Goal: Task Accomplishment & Management: Use online tool/utility

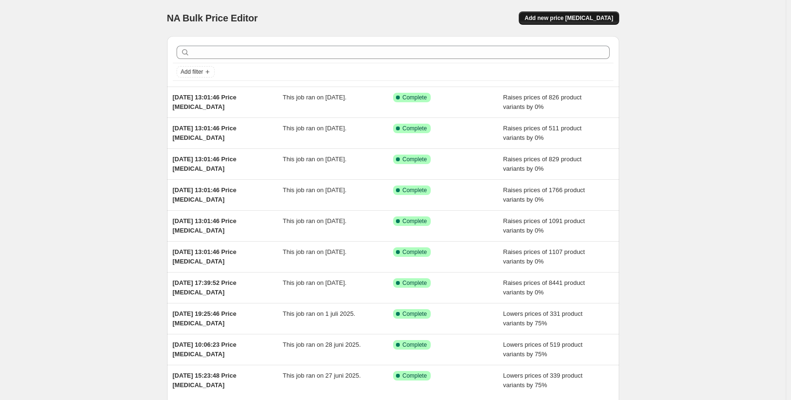
click at [569, 18] on span "Add new price [MEDICAL_DATA]" at bounding box center [569, 18] width 89 height 8
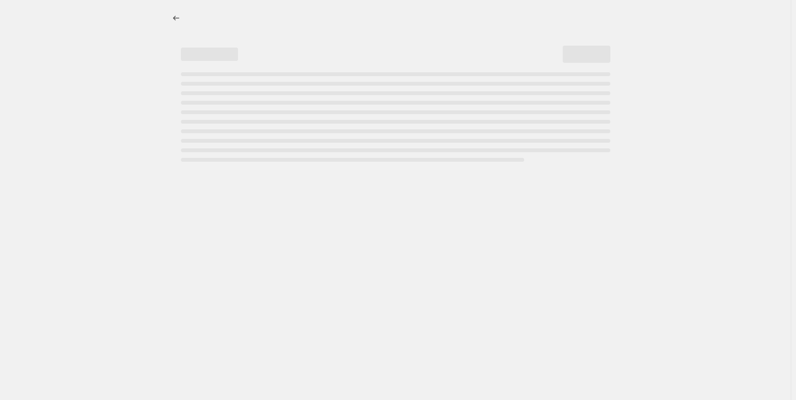
select select "percentage"
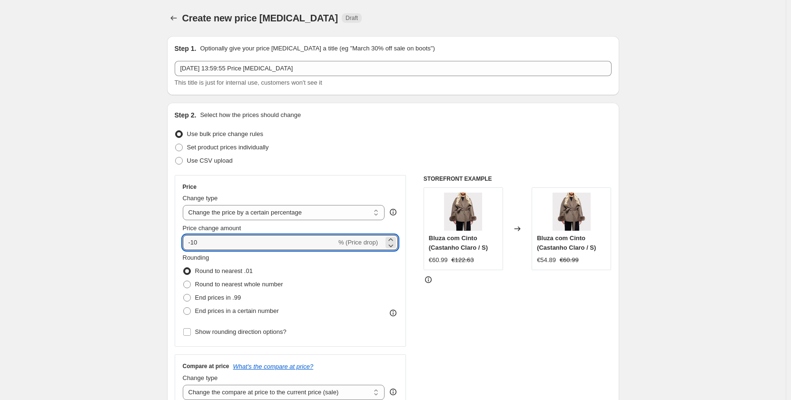
drag, startPoint x: 238, startPoint y: 239, endPoint x: 153, endPoint y: 231, distance: 84.6
type input "0"
click at [234, 298] on span "End prices in .99" at bounding box center [218, 297] width 46 height 7
click at [184, 295] on input "End prices in .99" at bounding box center [183, 294] width 0 height 0
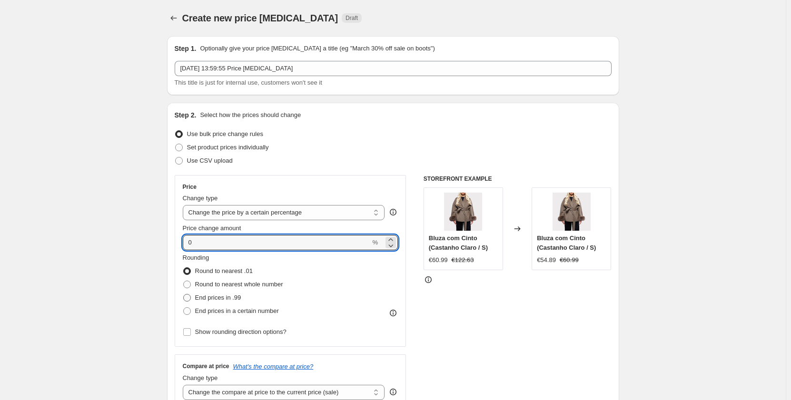
radio input "true"
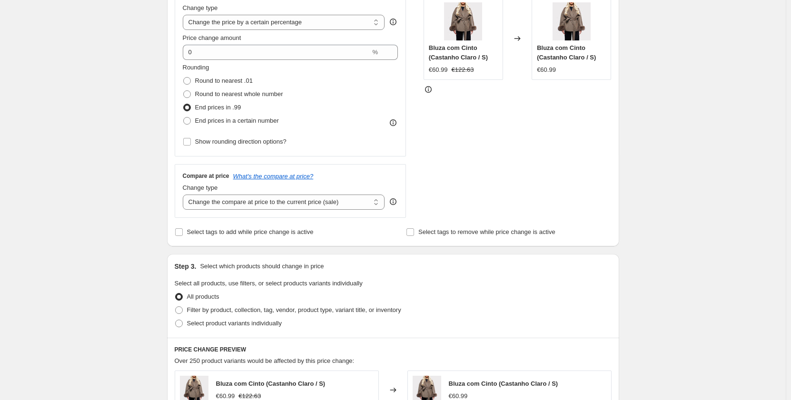
scroll to position [238, 0]
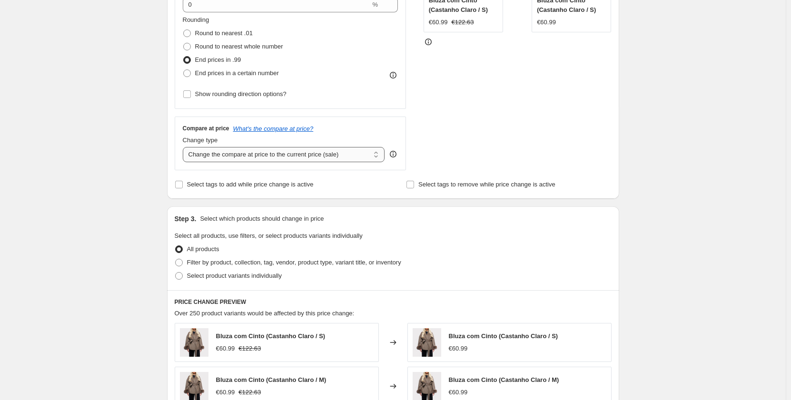
click at [287, 154] on select "Change the compare at price to the current price (sale) Change the compare at p…" at bounding box center [284, 154] width 202 height 15
click at [185, 147] on select "Change the compare at price to the current price (sale) Change the compare at p…" at bounding box center [284, 154] width 202 height 15
click at [281, 161] on select "Change the compare at price to the current price (sale) Change the compare at p…" at bounding box center [284, 154] width 202 height 15
select select "no_change"
click at [185, 147] on select "Change the compare at price to the current price (sale) Change the compare at p…" at bounding box center [284, 154] width 202 height 15
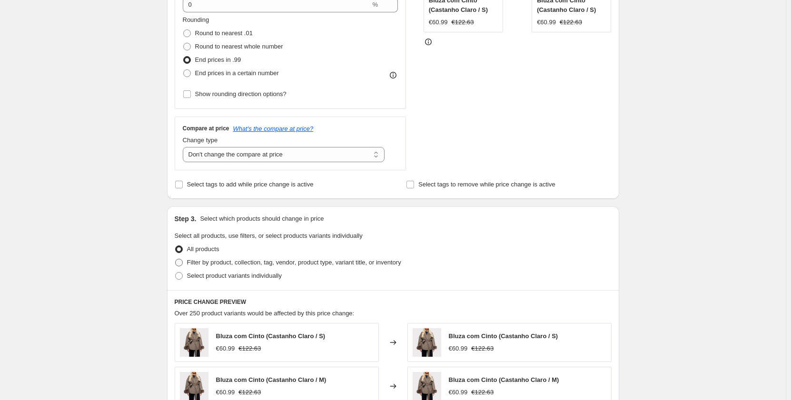
click at [210, 261] on span "Filter by product, collection, tag, vendor, product type, variant title, or inv…" at bounding box center [294, 262] width 214 height 7
click at [176, 259] on input "Filter by product, collection, tag, vendor, product type, variant title, or inv…" at bounding box center [175, 259] width 0 height 0
radio input "true"
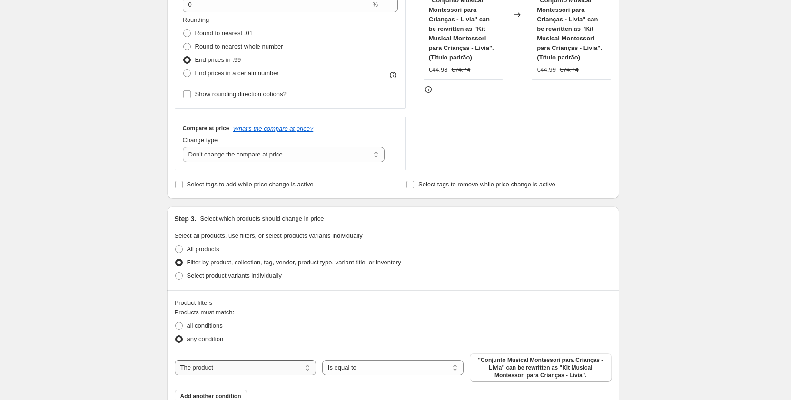
click at [235, 363] on select "The product The product's collection The product's tag The product's vendor The…" at bounding box center [245, 367] width 141 height 15
select select "collection"
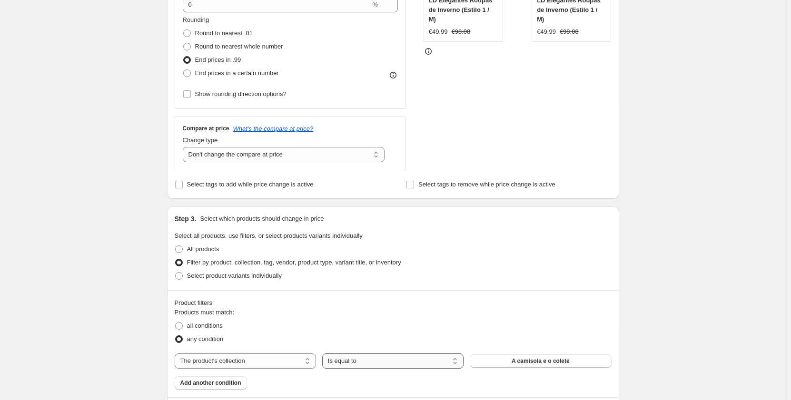
click at [395, 365] on select "Is equal to Is not equal to" at bounding box center [392, 361] width 141 height 15
click at [521, 361] on span "A camisola e o colete" at bounding box center [541, 362] width 58 height 8
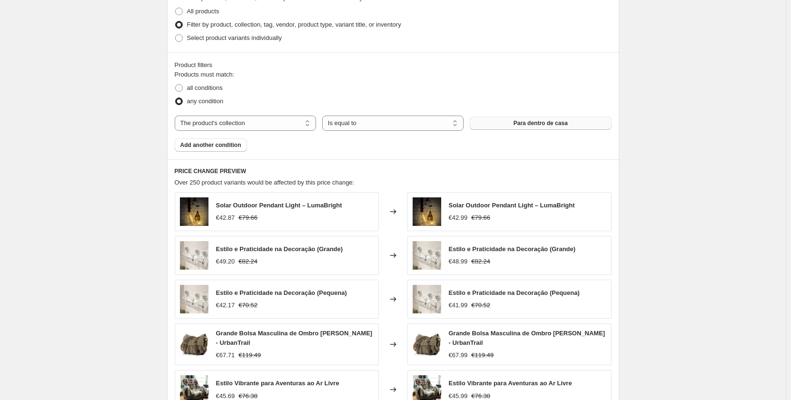
scroll to position [662, 0]
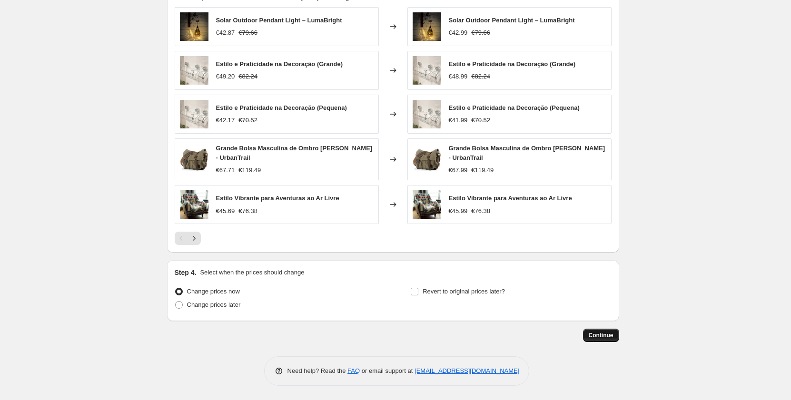
click at [599, 338] on span "Continue" at bounding box center [601, 336] width 25 height 8
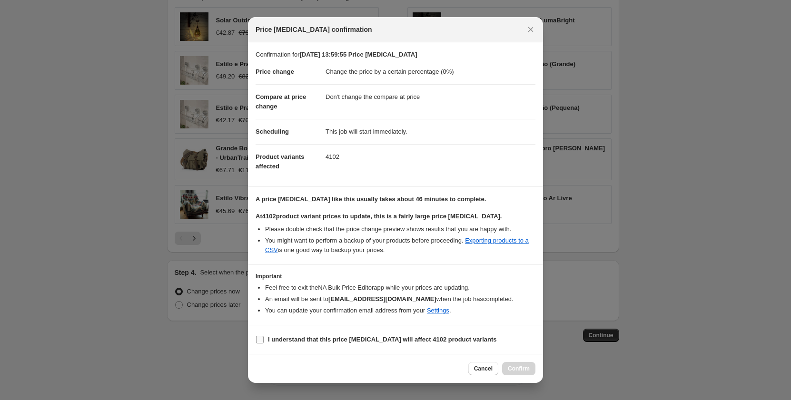
click at [298, 343] on b "I understand that this price change job will affect 4102 product variants" at bounding box center [382, 339] width 229 height 7
click at [264, 343] on input "I understand that this price change job will affect 4102 product variants" at bounding box center [260, 340] width 8 height 8
checkbox input "true"
click at [526, 370] on span "Confirm" at bounding box center [519, 369] width 22 height 8
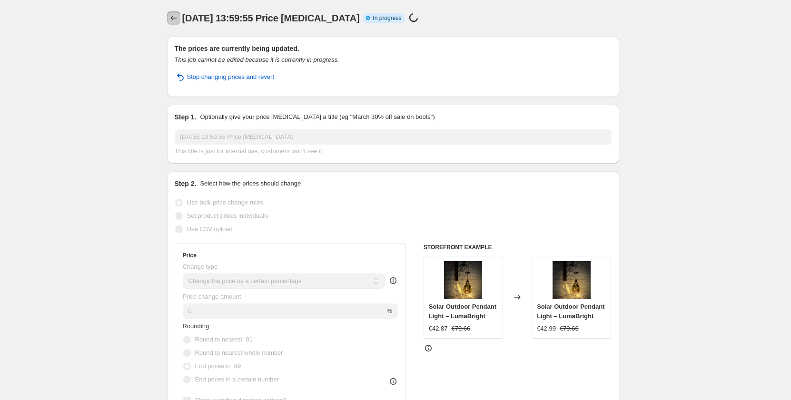
click at [178, 19] on icon "Price change jobs" at bounding box center [174, 18] width 10 height 10
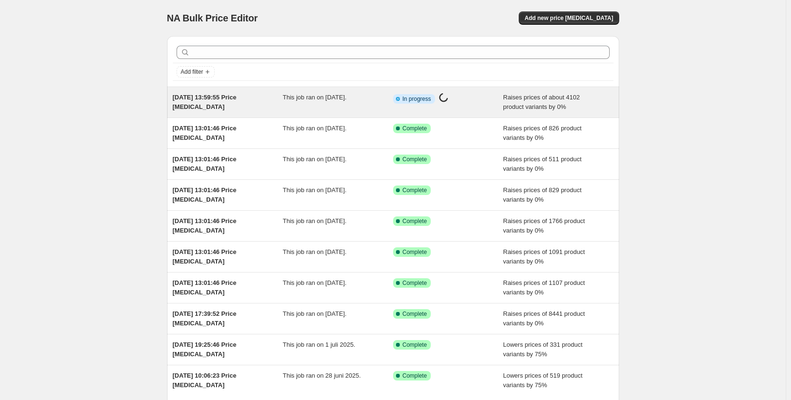
click at [405, 106] on div "Info Partially complete In progress Price change job in progress..." at bounding box center [448, 102] width 110 height 19
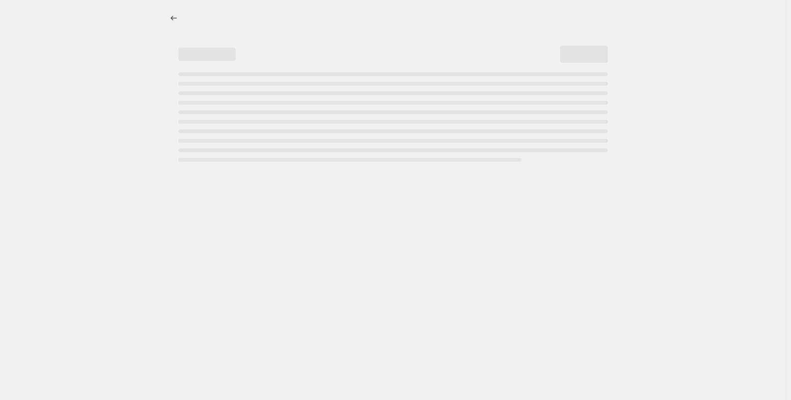
select select "percentage"
select select "no_change"
select select "collection"
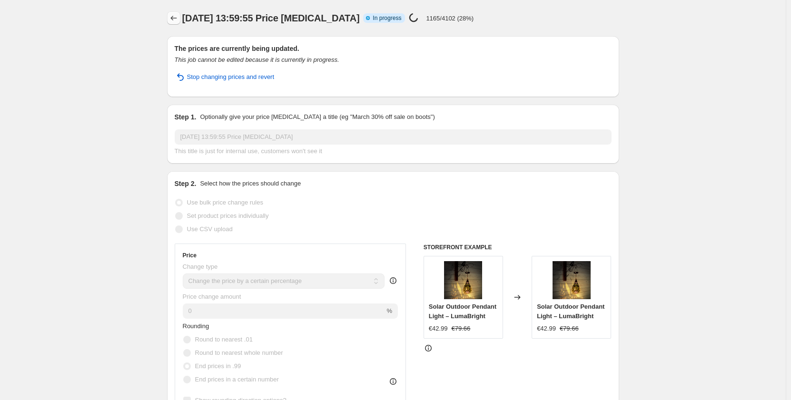
click at [174, 19] on icon "Price change jobs" at bounding box center [174, 18] width 10 height 10
